Goal: Obtain resource: Obtain resource

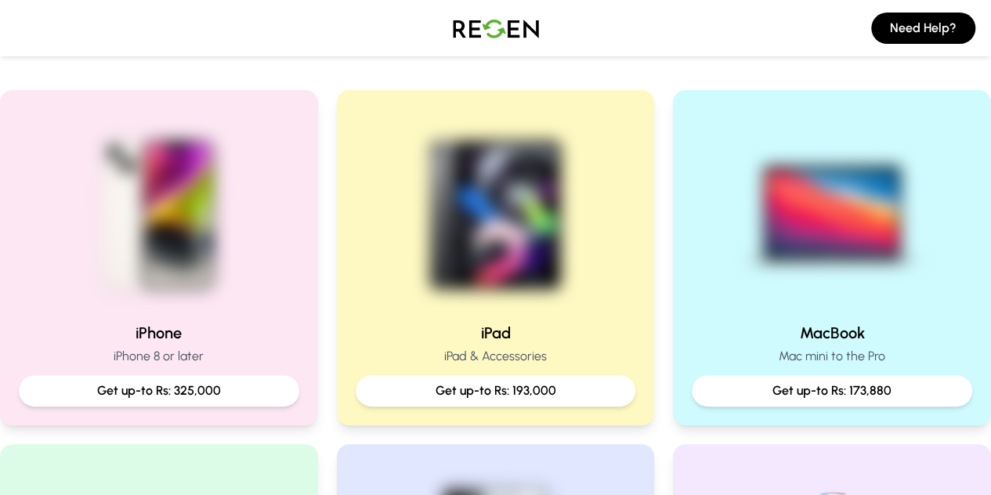
scroll to position [325, 0]
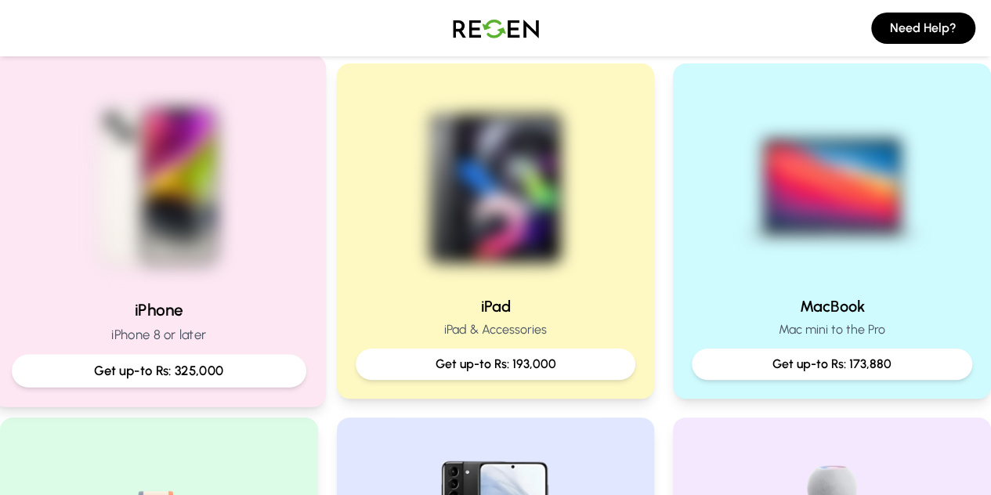
click at [198, 238] on img at bounding box center [158, 180] width 211 height 211
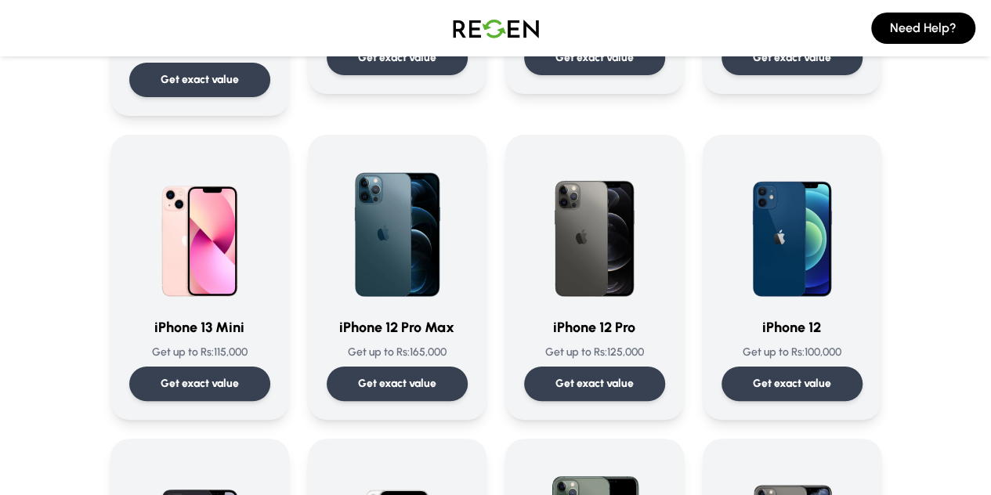
scroll to position [975, 0]
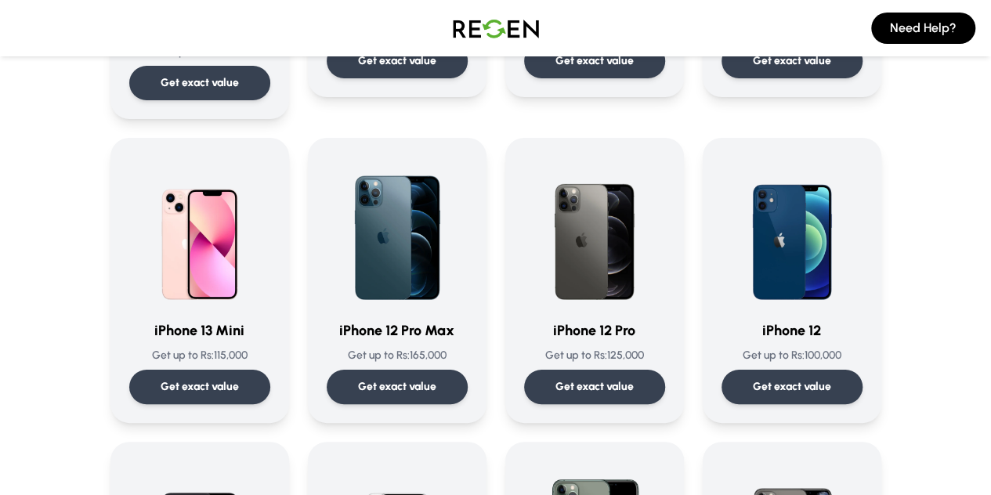
click at [554, 261] on img at bounding box center [594, 232] width 141 height 150
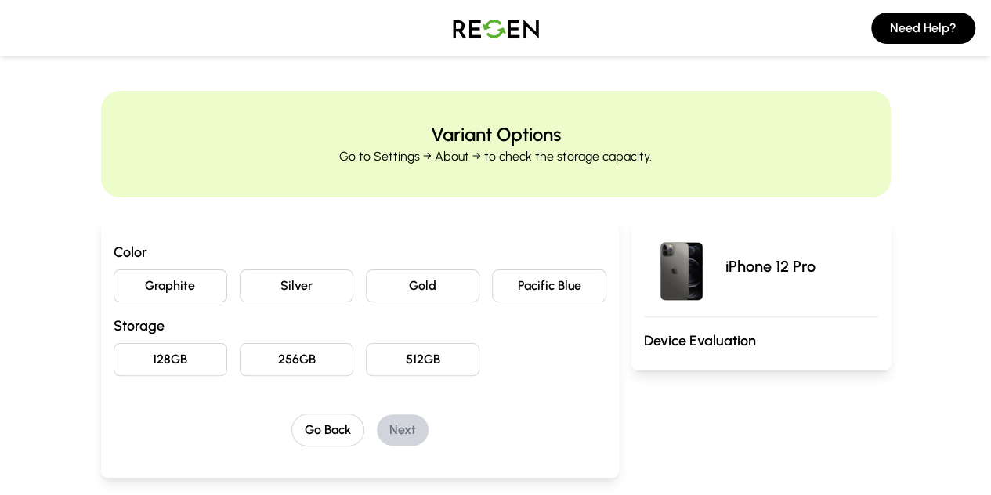
click at [515, 292] on button "Pacific Blue" at bounding box center [549, 285] width 114 height 33
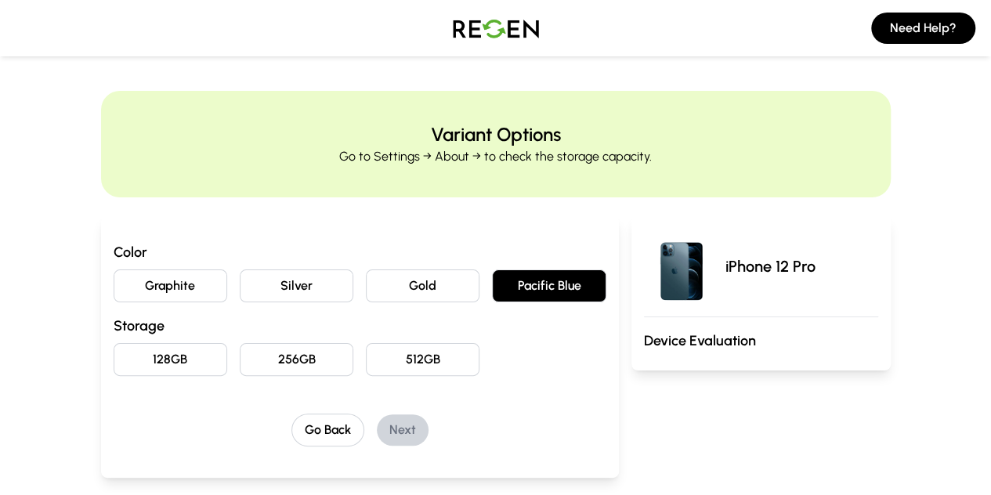
click at [257, 360] on button "256GB" at bounding box center [297, 359] width 114 height 33
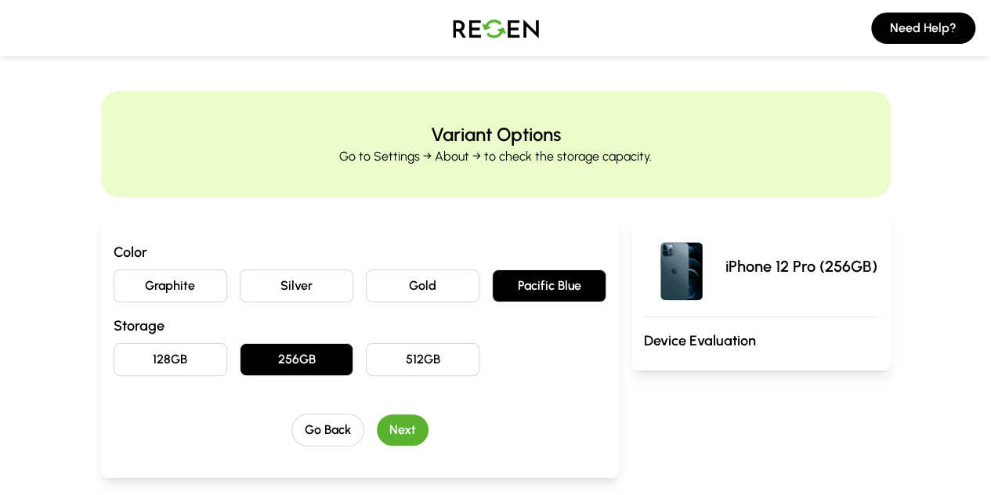
scroll to position [108, 0]
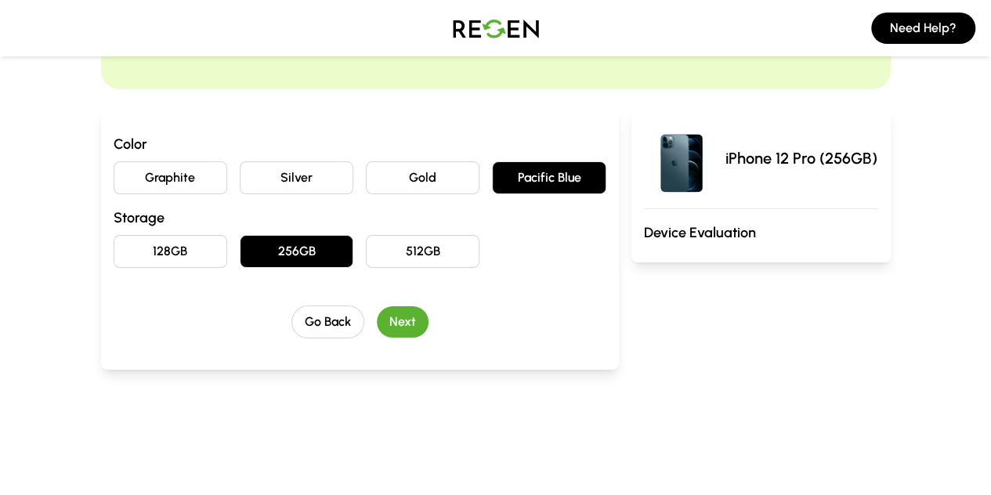
click at [383, 315] on button "Next" at bounding box center [403, 321] width 52 height 31
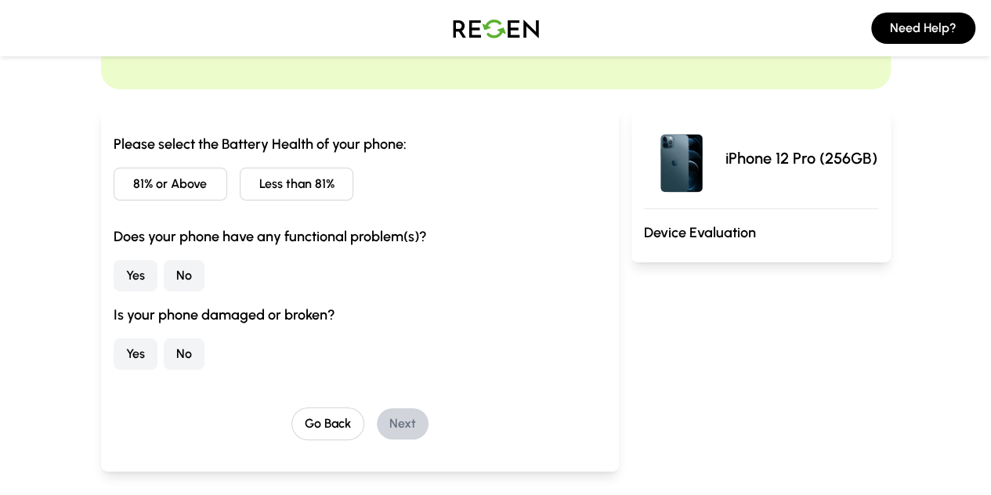
click at [164, 277] on button "No" at bounding box center [184, 275] width 41 height 31
click at [164, 351] on button "No" at bounding box center [184, 353] width 41 height 31
click at [240, 179] on button "Less than 81%" at bounding box center [297, 184] width 114 height 33
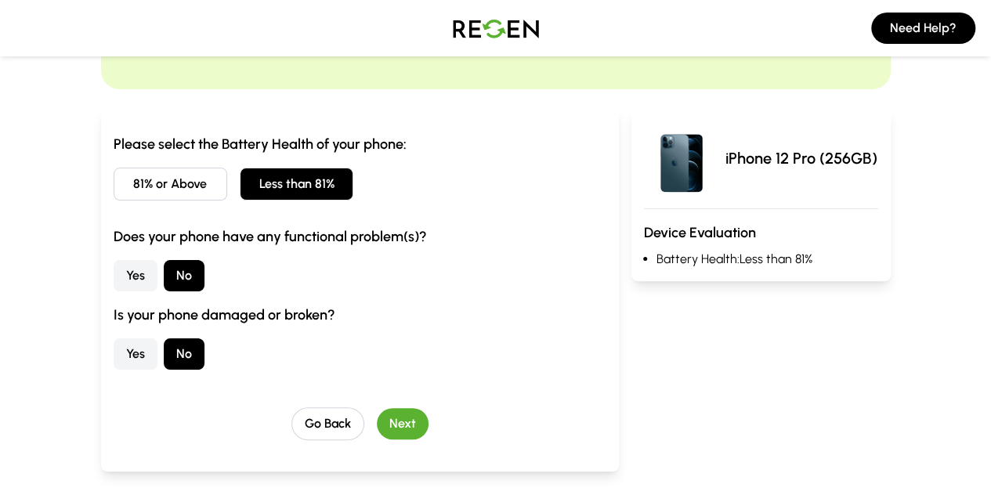
click at [378, 412] on button "Next" at bounding box center [403, 423] width 52 height 31
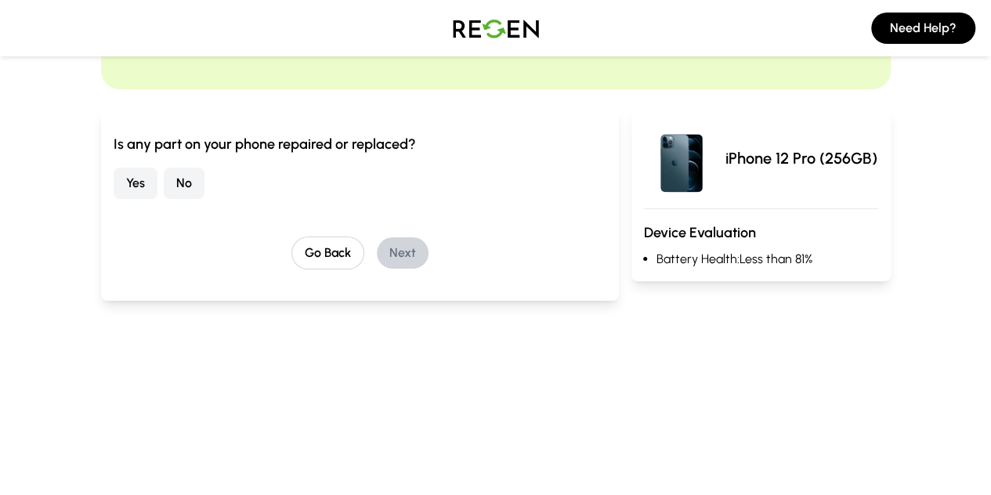
click at [164, 183] on button "No" at bounding box center [184, 183] width 41 height 31
click at [377, 250] on button "Next" at bounding box center [403, 252] width 52 height 31
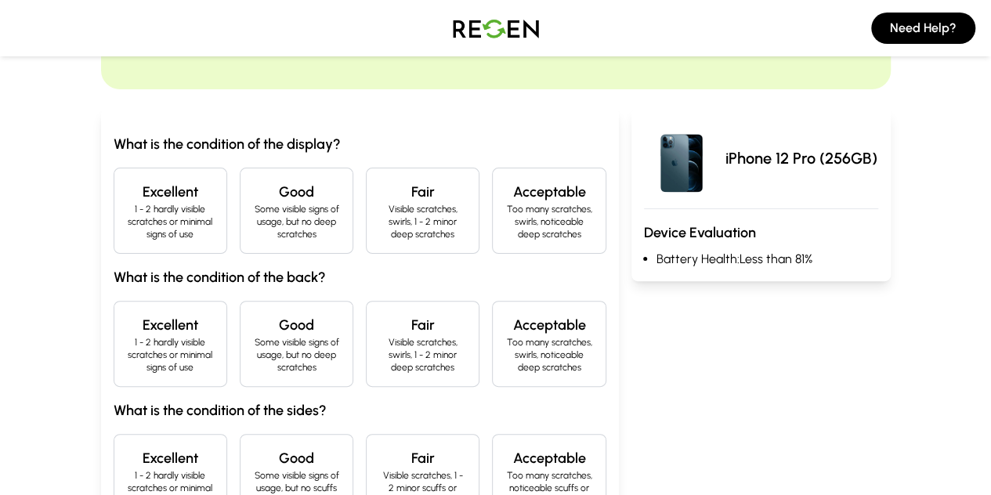
click at [298, 212] on p "Some visible signs of usage, but no deep scratches" at bounding box center [296, 222] width 87 height 38
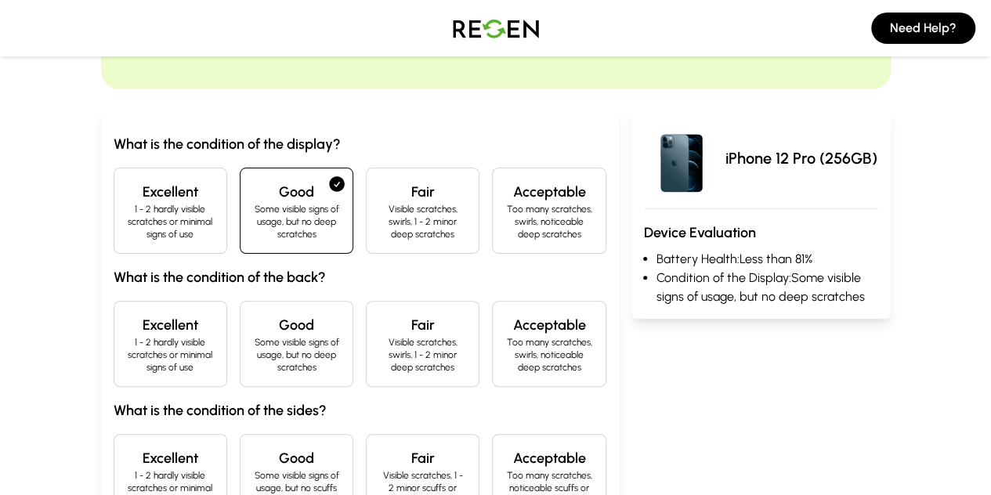
click at [141, 201] on h4 "Excellent" at bounding box center [170, 192] width 87 height 22
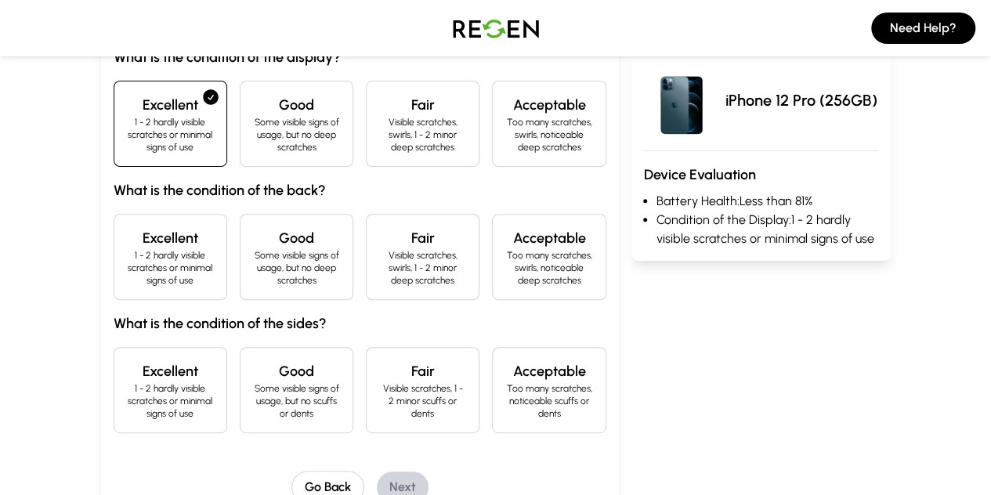
scroll to position [194, 0]
click at [142, 228] on h4 "Excellent" at bounding box center [170, 239] width 87 height 22
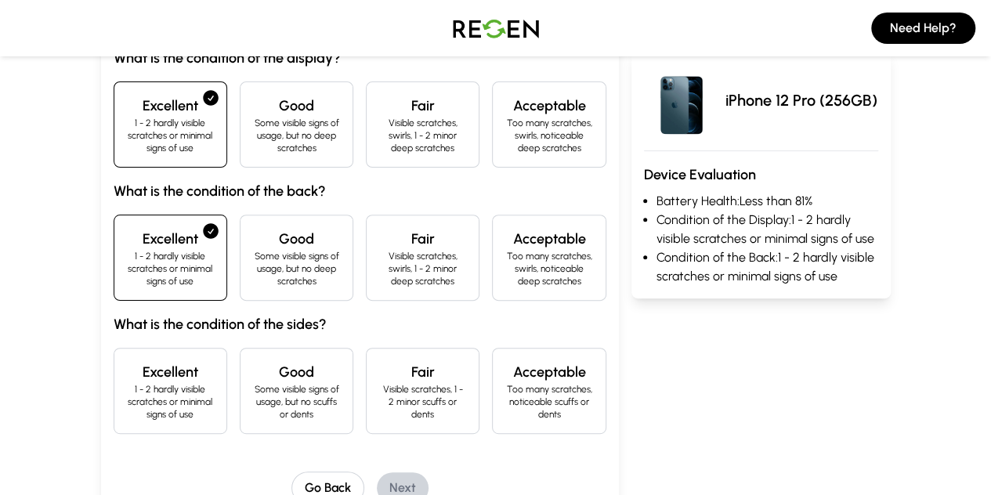
click at [142, 383] on p "1 - 2 hardly visible scratches or minimal signs of use" at bounding box center [170, 402] width 87 height 38
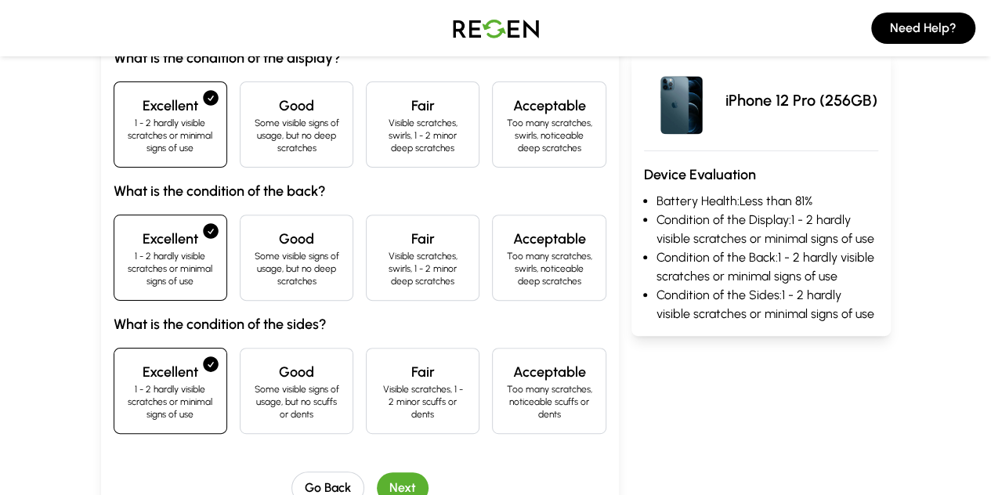
click at [377, 472] on button "Next" at bounding box center [403, 487] width 52 height 31
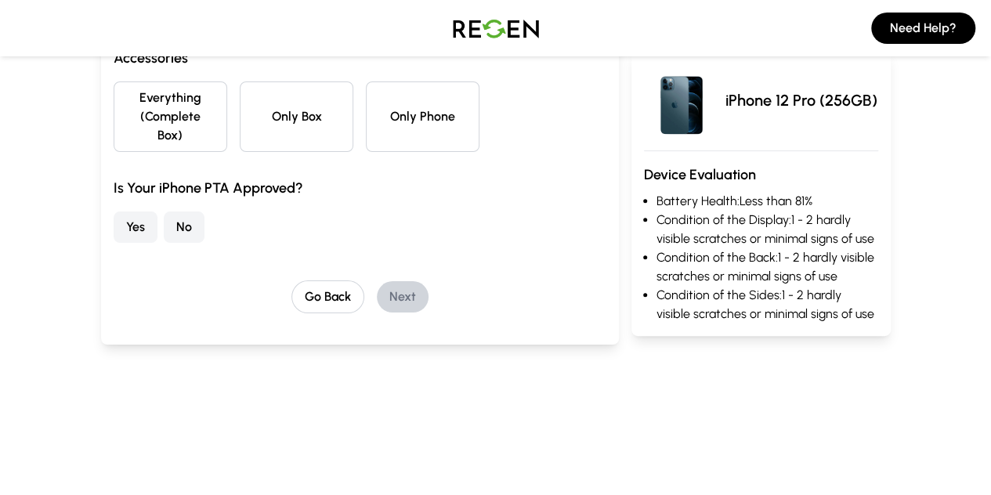
click at [403, 115] on button "Only Phone" at bounding box center [423, 116] width 114 height 71
click at [404, 108] on button "Only Phone" at bounding box center [423, 116] width 114 height 71
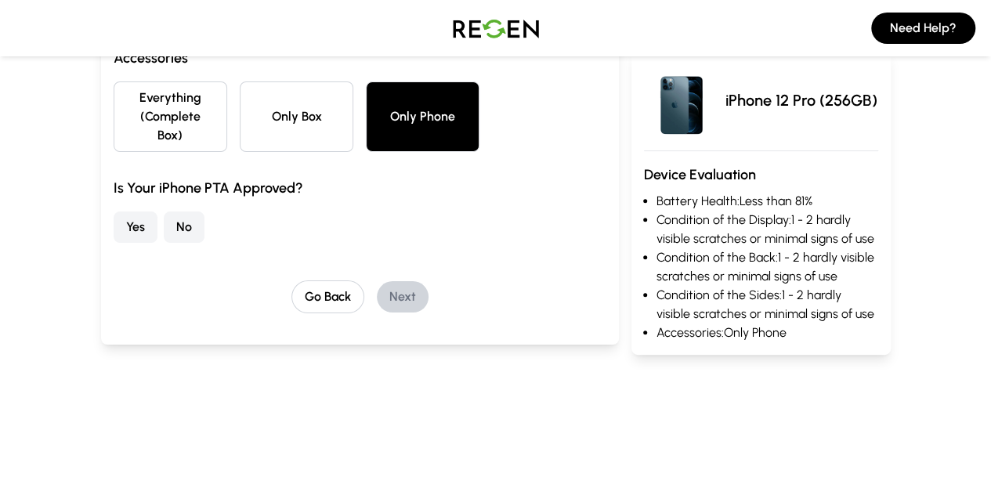
click at [164, 212] on button "No" at bounding box center [184, 227] width 41 height 31
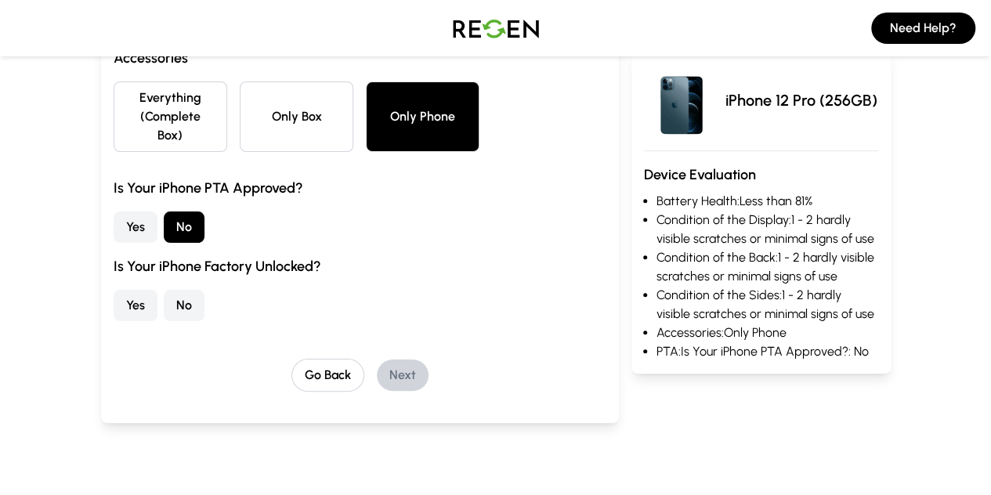
click at [164, 290] on button "No" at bounding box center [184, 305] width 41 height 31
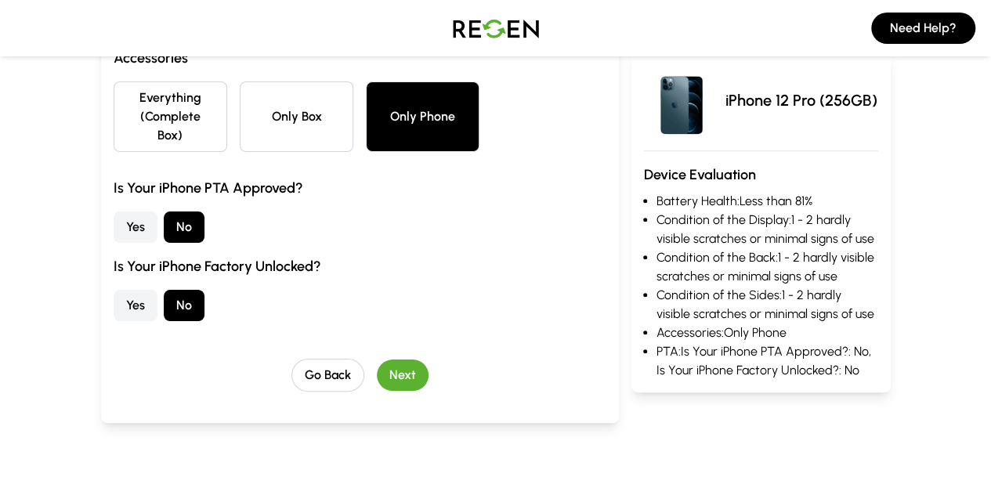
click at [114, 291] on button "Yes" at bounding box center [136, 305] width 44 height 31
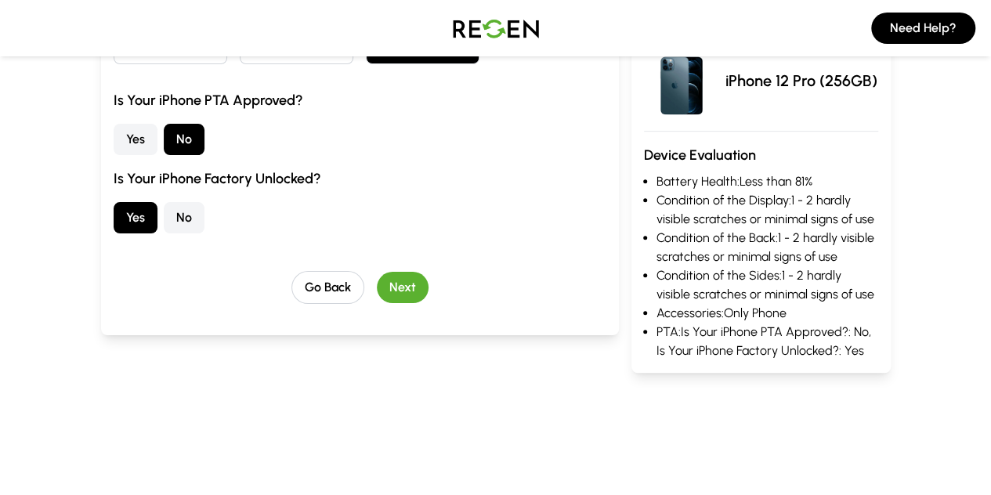
scroll to position [281, 0]
click at [377, 273] on button "Next" at bounding box center [403, 288] width 52 height 31
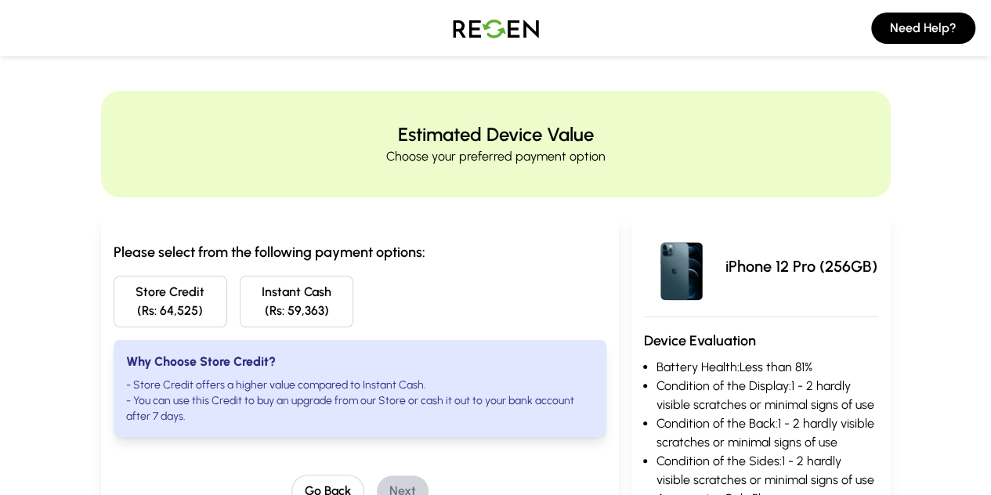
scroll to position [2, 0]
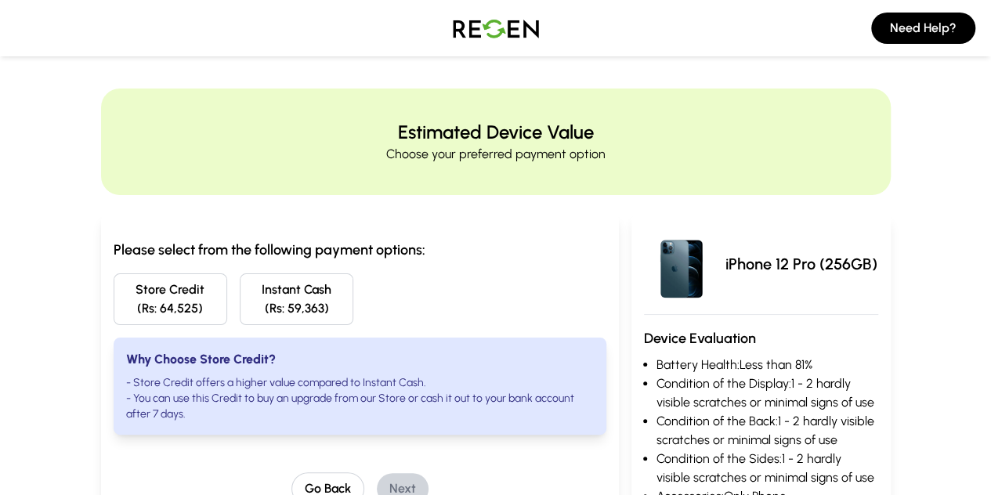
click at [569, 264] on div "Please select from the following payment options: Store Credit (Rs: 64,525) Ins…" at bounding box center [360, 337] width 493 height 196
